Goal: Task Accomplishment & Management: Manage account settings

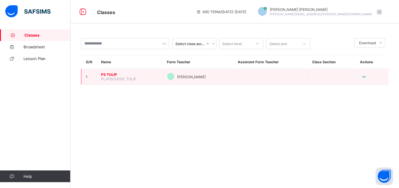
click at [113, 74] on span "PS TULIP" at bounding box center [129, 75] width 57 height 4
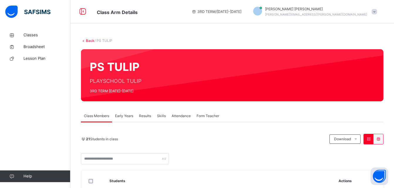
click at [144, 115] on span "Results" at bounding box center [145, 116] width 12 height 5
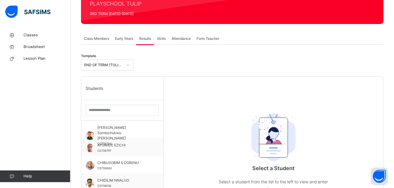
scroll to position [88, 0]
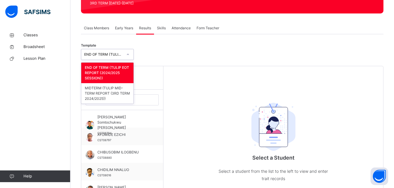
click at [110, 53] on div "END OF TERM (TULIP EOT REPORT (2024/2025 SESSION))" at bounding box center [103, 54] width 39 height 5
click at [109, 72] on div "END OF TERM (TULIP EOT REPORT (2024/2025 SESSION))" at bounding box center [107, 73] width 52 height 21
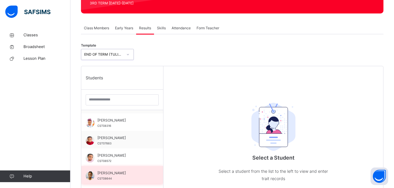
scroll to position [124, 0]
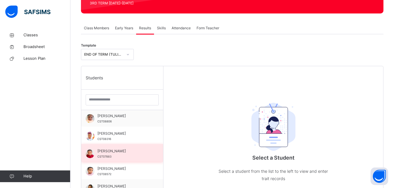
click at [112, 154] on div "NNANYERUGO IWUOHA CST07883" at bounding box center [123, 154] width 53 height 11
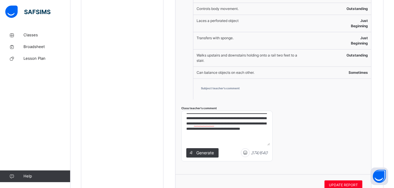
scroll to position [53, 0]
drag, startPoint x: 186, startPoint y: 118, endPoint x: 209, endPoint y: 136, distance: 28.6
click at [207, 146] on textarea "**********" at bounding box center [227, 130] width 86 height 32
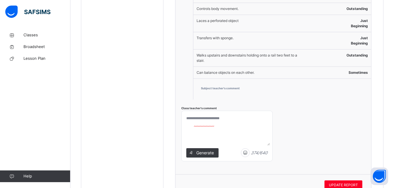
scroll to position [0, 0]
click at [208, 121] on textarea at bounding box center [227, 130] width 86 height 32
paste textarea "**********"
type textarea "**********"
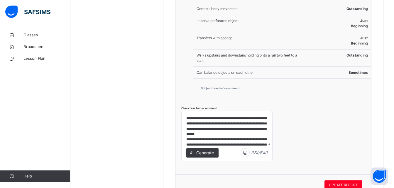
scroll to position [38, 0]
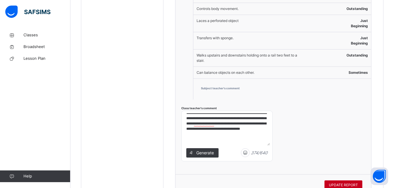
click at [342, 184] on span "UPDATE REPORT" at bounding box center [343, 185] width 29 height 5
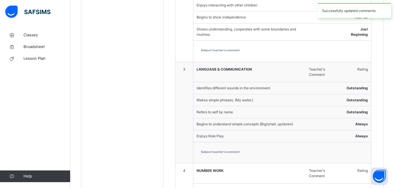
scroll to position [235, 0]
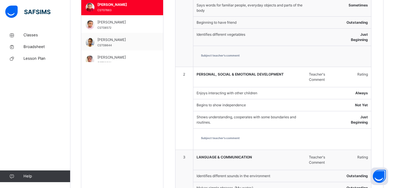
drag, startPoint x: 118, startPoint y: 43, endPoint x: 122, endPoint y: 43, distance: 4.4
click at [119, 43] on div "[PERSON_NAME] CST08644" at bounding box center [123, 42] width 53 height 11
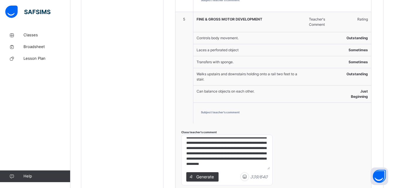
scroll to position [0, 0]
